Goal: Information Seeking & Learning: Learn about a topic

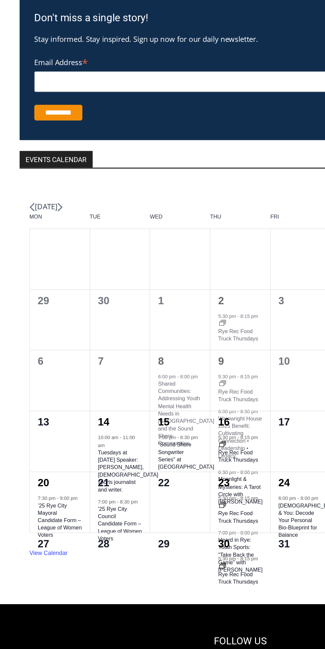
scroll to position [1235, 0]
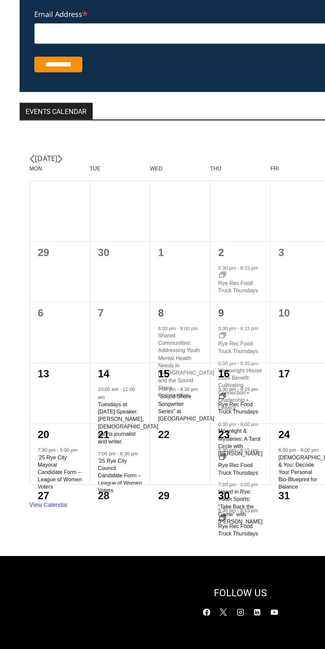
click at [79, 478] on div "0 events, 21 0 events, 21" at bounding box center [81, 457] width 41 height 41
click at [84, 478] on div "0 events, 21 0 events, 21" at bounding box center [81, 457] width 41 height 41
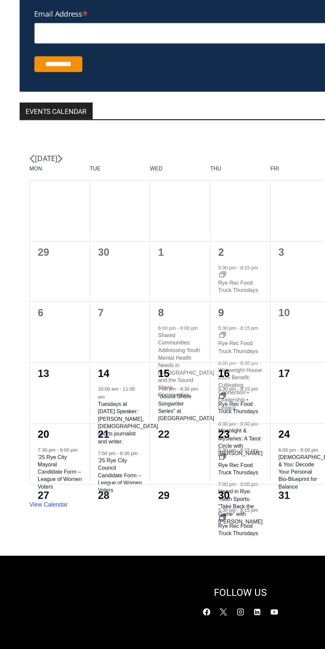
scroll to position [0, 0]
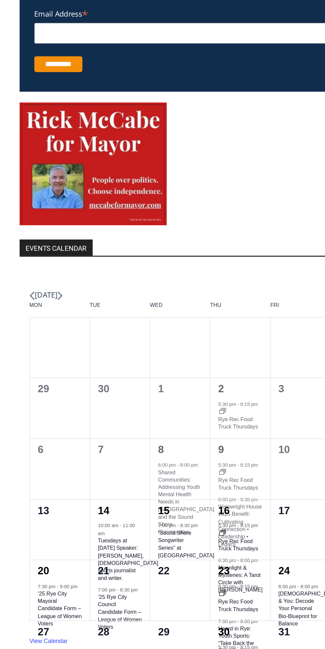
click at [81, 488] on div "0 events, 7 0 events, 7" at bounding box center [81, 467] width 41 height 41
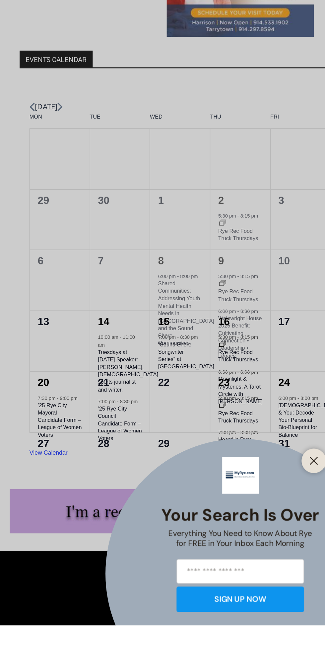
scroll to position [1704, 0]
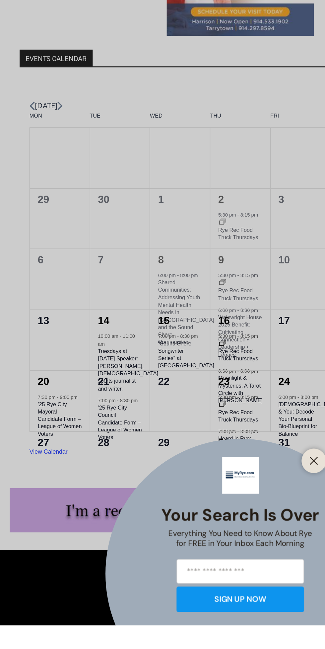
click at [212, 542] on button "Close" at bounding box center [212, 537] width 9 height 9
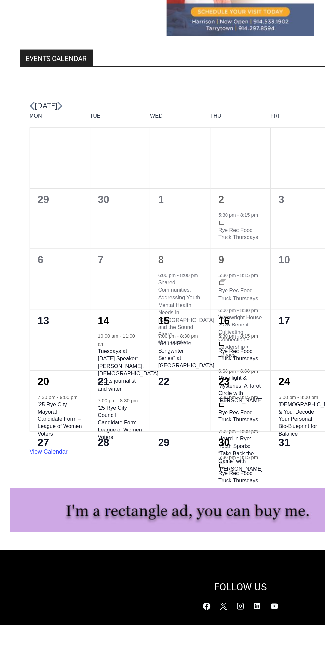
click at [114, 477] on div "0 events, 22 0 events, 22" at bounding box center [122, 456] width 41 height 41
click at [118, 477] on div "0 events, 22 0 events, 22" at bounding box center [122, 456] width 41 height 41
click at [117, 477] on div "0 events, 22 0 events, 22" at bounding box center [122, 456] width 41 height 41
click at [160, 477] on div "2 events, 23 2 events, 23 5:30 pm - 8:15 pm Event Series Rye Rec Food Truck Thu…" at bounding box center [162, 456] width 41 height 41
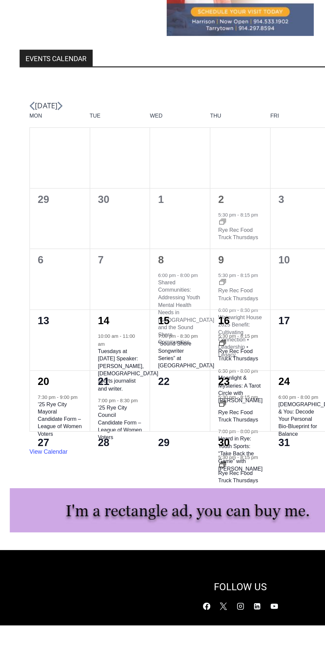
click at [157, 477] on div "2 events, 23 2 events, 23 5:30 pm - 8:15 pm Event Series Rye Rec Food Truck Thu…" at bounding box center [162, 456] width 41 height 41
click at [166, 477] on div "2 events, 23 2 events, 23 5:30 pm - 8:15 pm Event Series Rye Rec Food Truck Thu…" at bounding box center [162, 456] width 41 height 41
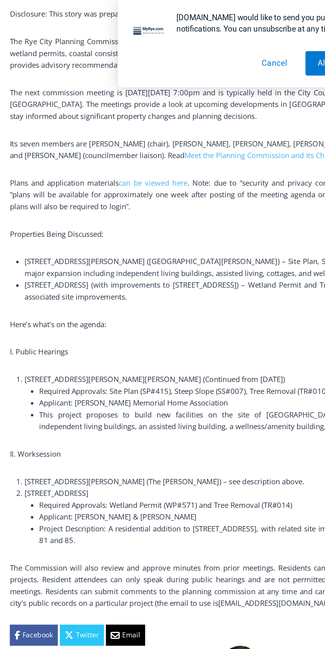
scroll to position [0, 0]
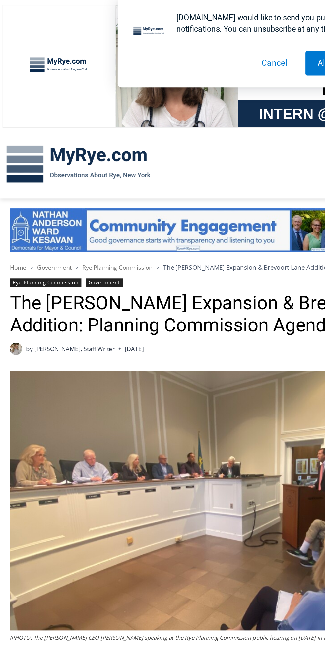
click at [17, 110] on img at bounding box center [53, 111] width 106 height 35
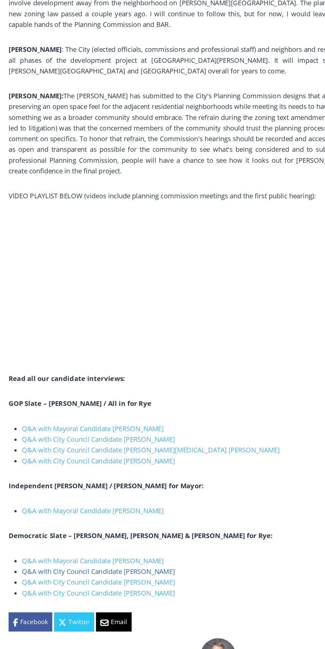
click at [129, 566] on link "Q&A with City Council Candidate [PERSON_NAME]" at bounding box center [74, 569] width 114 height 7
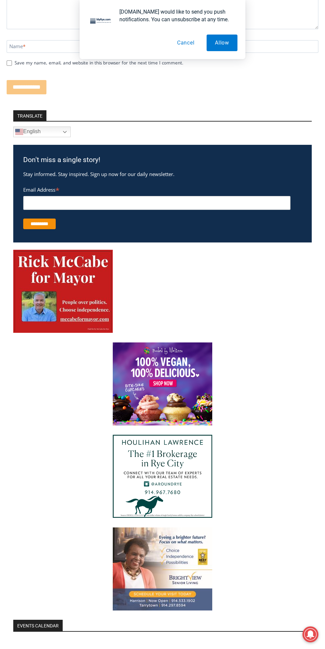
scroll to position [6011, 0]
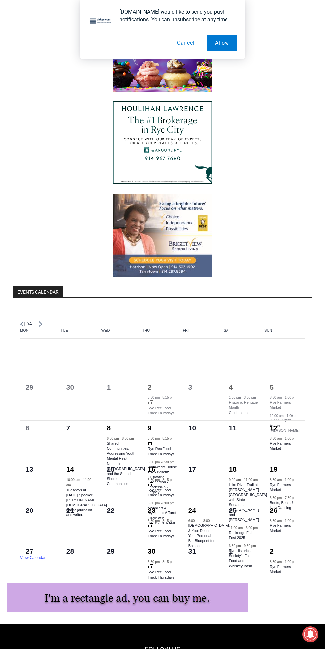
click at [165, 504] on div "1 event, 30 1 event, 30 5:30 pm - 8:15 pm Event Series Rye Rec Food Truck Thurs…" at bounding box center [162, 523] width 41 height 41
click at [89, 480] on div "0 events, 21 0 events, 21" at bounding box center [81, 482] width 41 height 41
click at [87, 464] on div "0 events, 21 0 events, 21" at bounding box center [81, 482] width 41 height 41
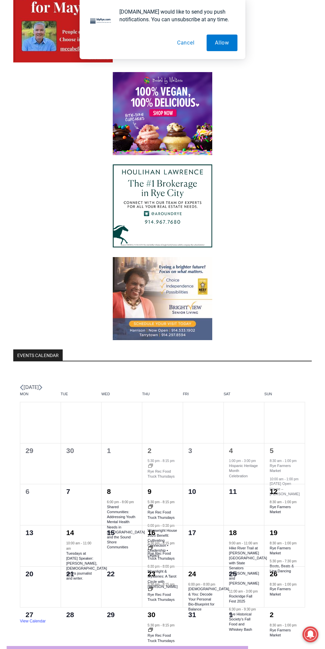
scroll to position [5948, 0]
